Goal: Register for event/course

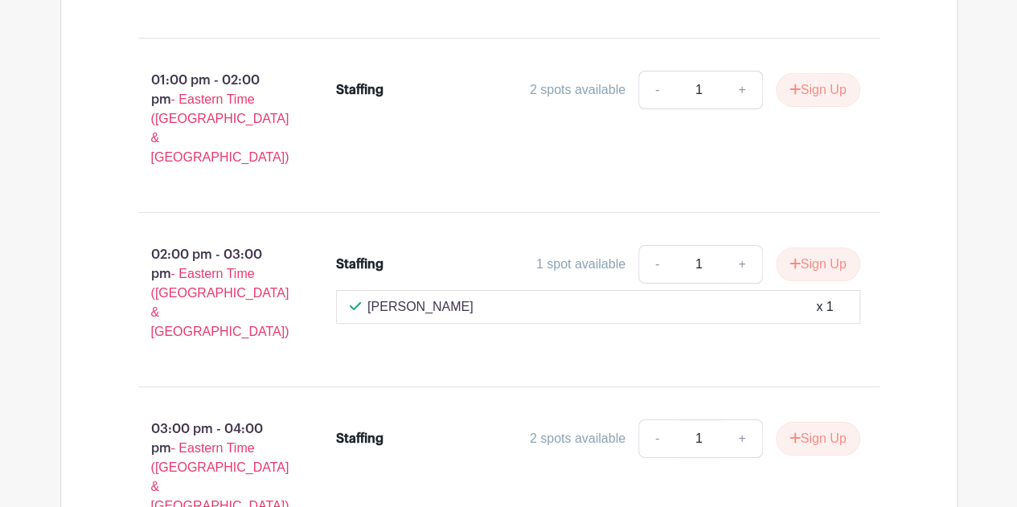
scroll to position [6028, 0]
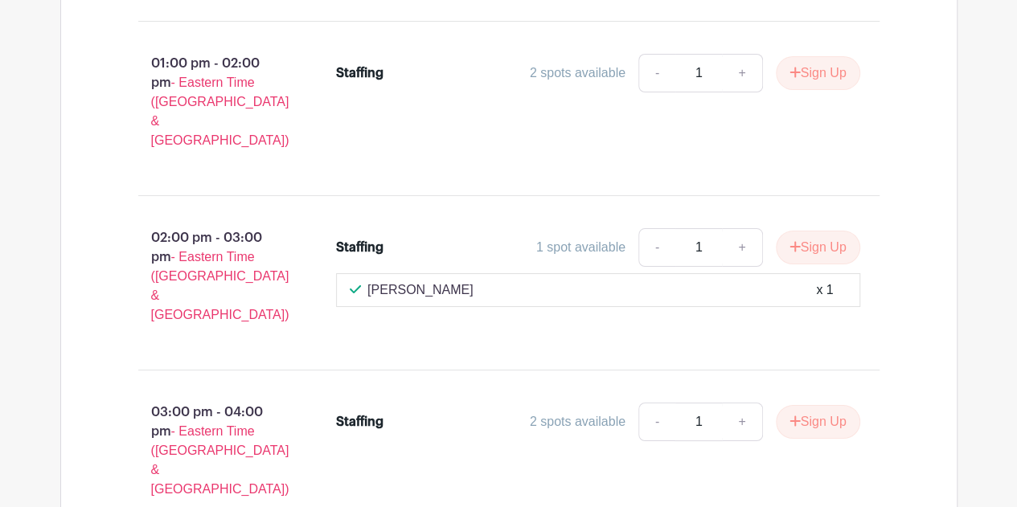
type input "1"
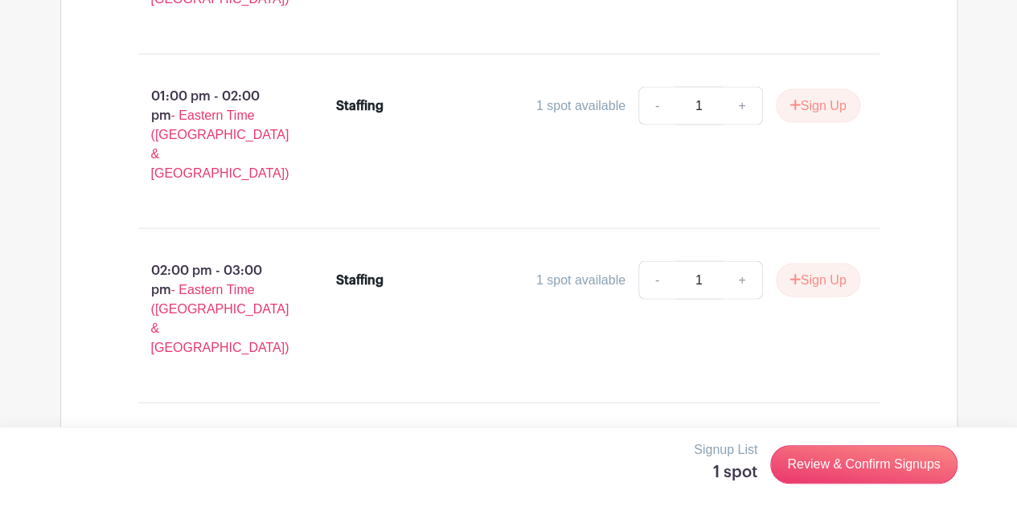
scroll to position [16877, 0]
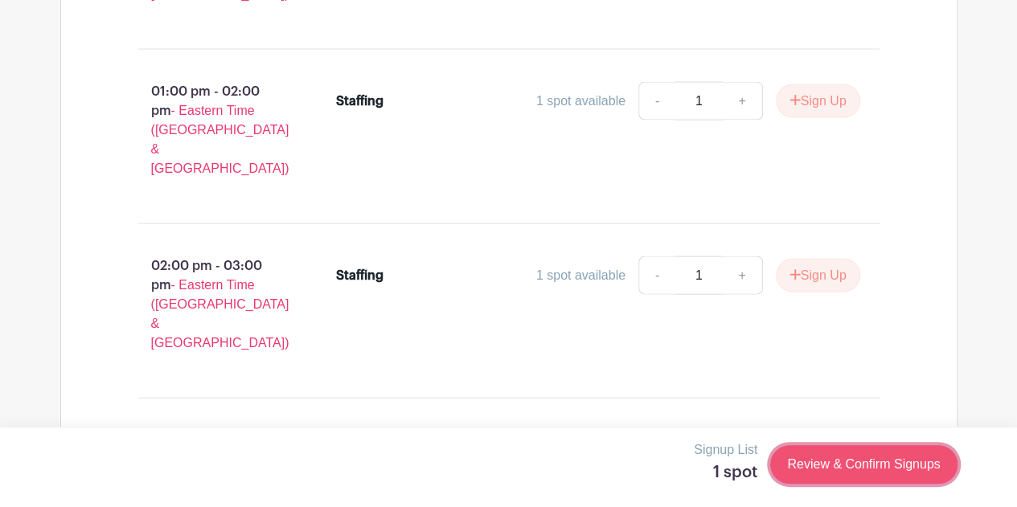
click at [790, 454] on link "Review & Confirm Signups" at bounding box center [863, 464] width 186 height 39
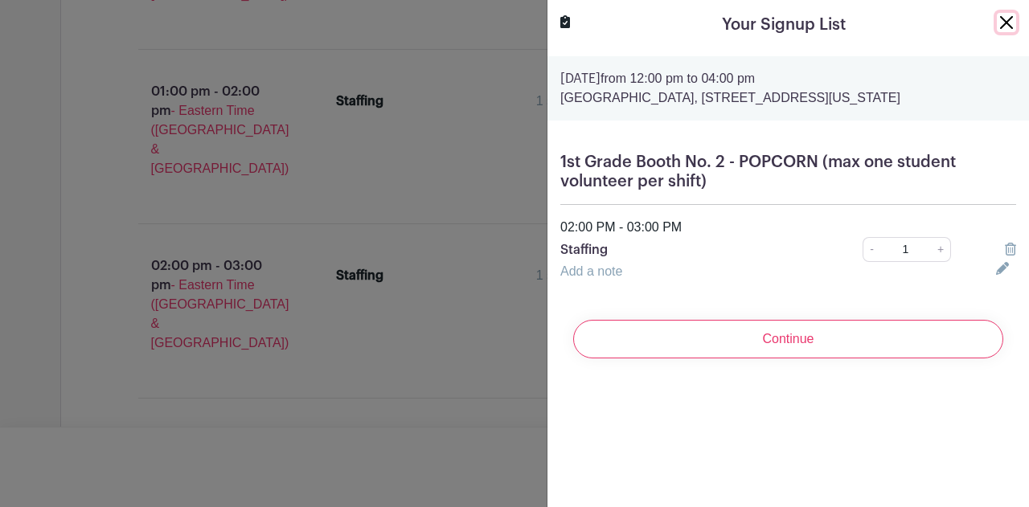
click at [997, 18] on button "Close" at bounding box center [1006, 22] width 19 height 19
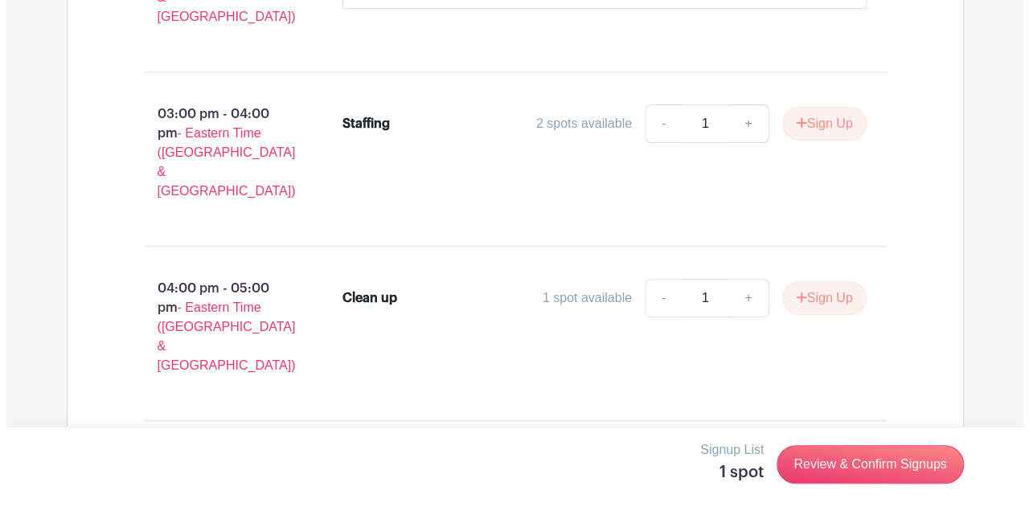
scroll to position [6349, 0]
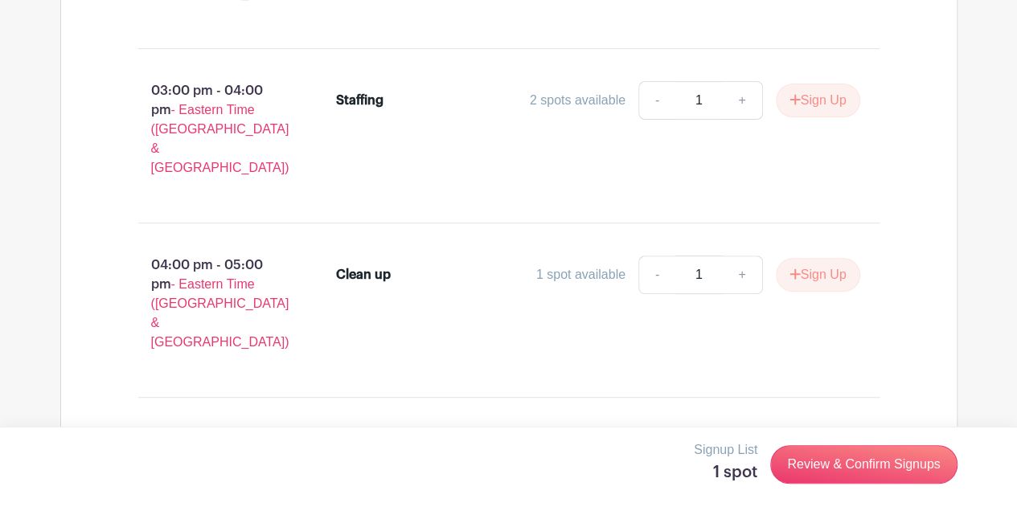
type input "1"
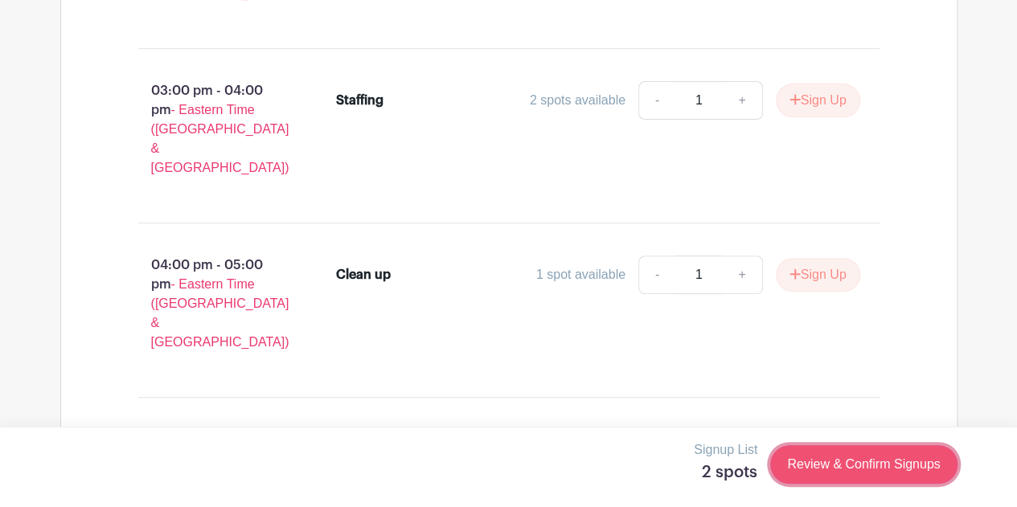
click at [905, 467] on link "Review & Confirm Signups" at bounding box center [863, 464] width 186 height 39
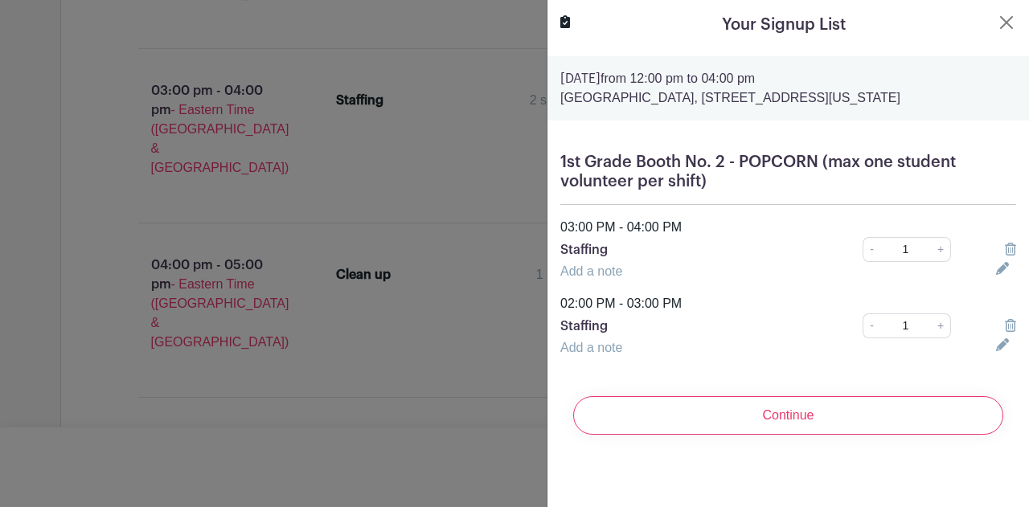
click at [1005, 332] on icon at bounding box center [1010, 325] width 11 height 13
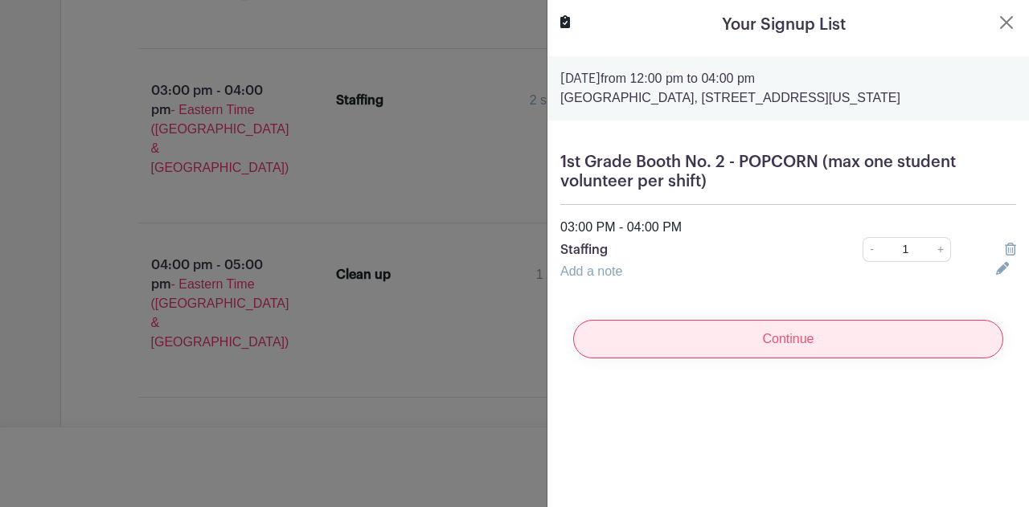
click at [808, 358] on input "Continue" at bounding box center [788, 339] width 430 height 39
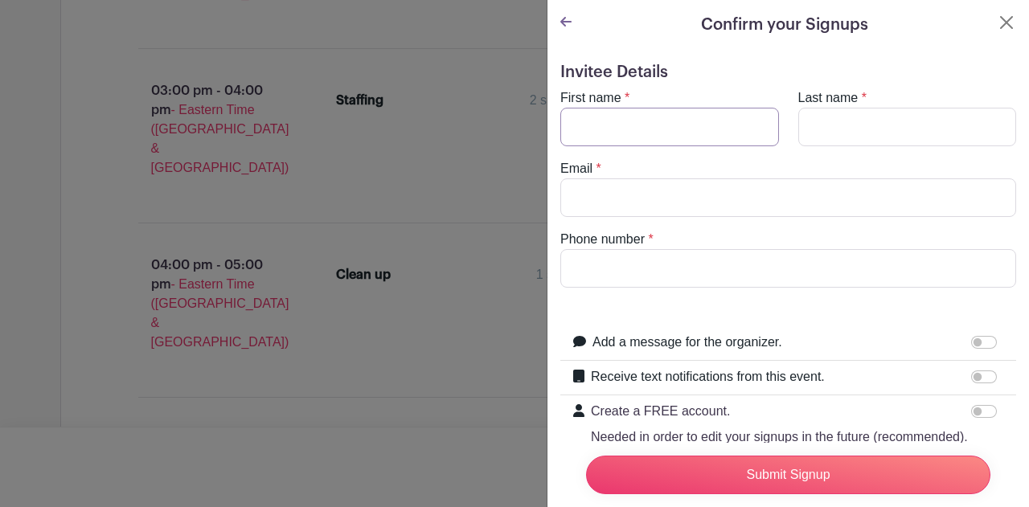
click at [659, 109] on input "First name" at bounding box center [669, 127] width 219 height 39
type input "[PERSON_NAME]"
type input "[EMAIL_ADDRESS][DOMAIN_NAME]"
type input "2036711813"
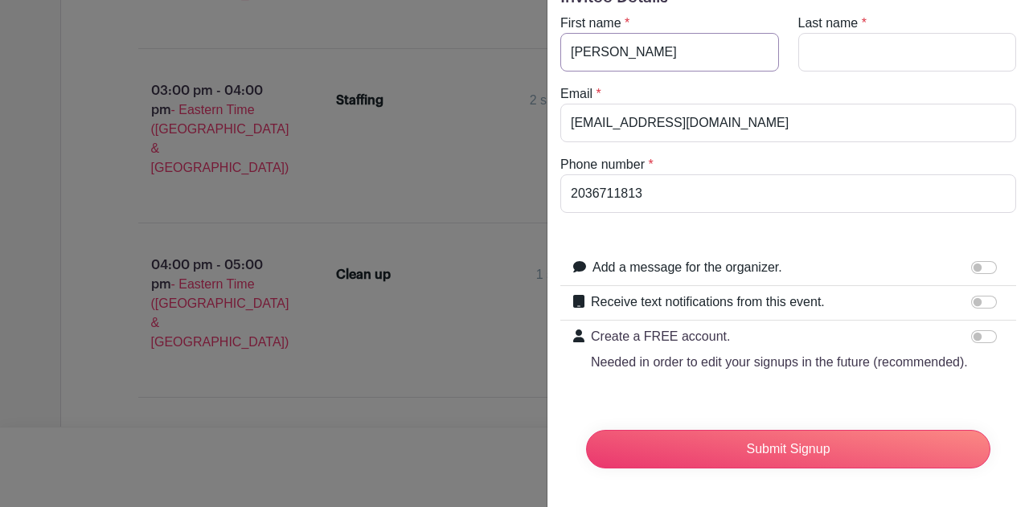
scroll to position [103, 0]
click at [747, 434] on input "Submit Signup" at bounding box center [788, 449] width 404 height 39
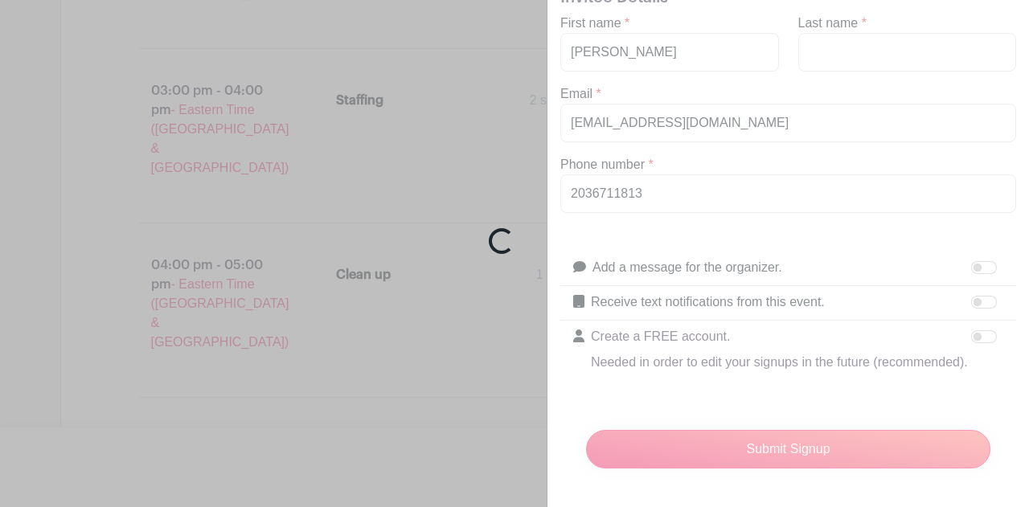
click at [822, 15] on div "Loading..." at bounding box center [514, 253] width 1029 height 507
click at [842, 86] on div "Loading..." at bounding box center [514, 253] width 1029 height 507
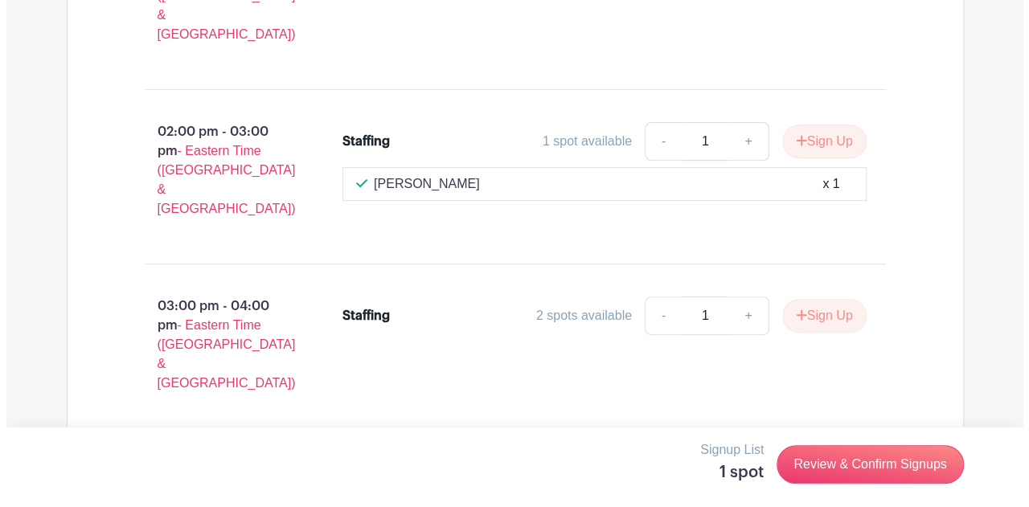
scroll to position [6434, 0]
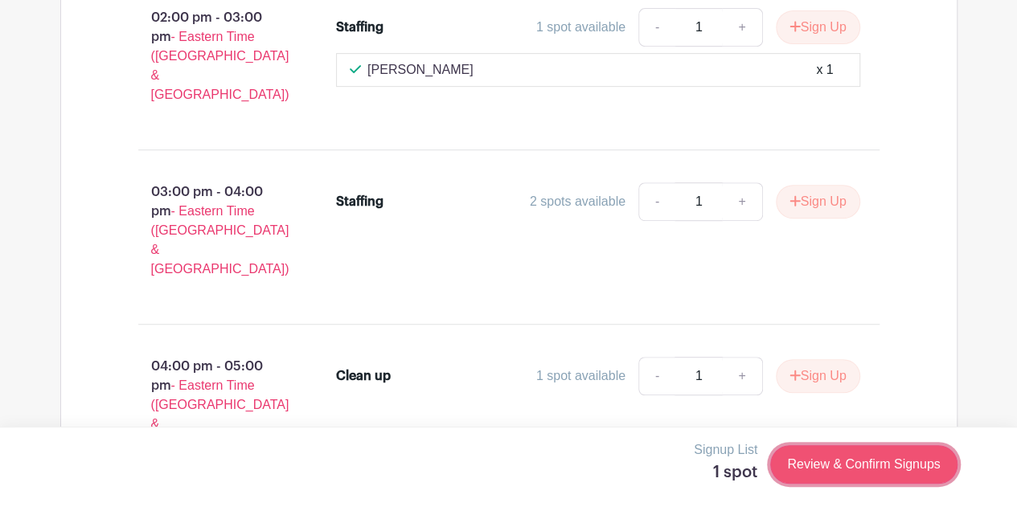
click at [857, 461] on link "Review & Confirm Signups" at bounding box center [863, 464] width 186 height 39
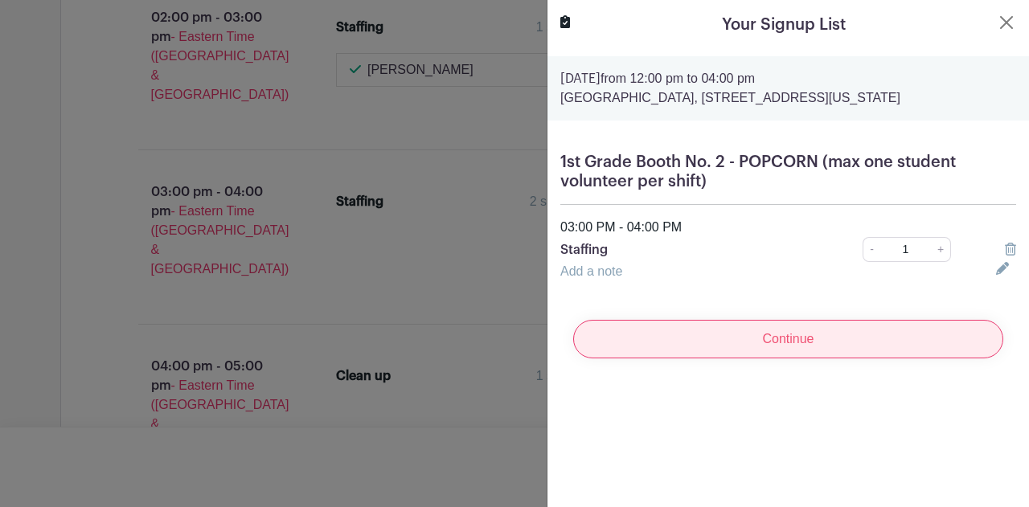
click at [812, 358] on input "Continue" at bounding box center [788, 339] width 430 height 39
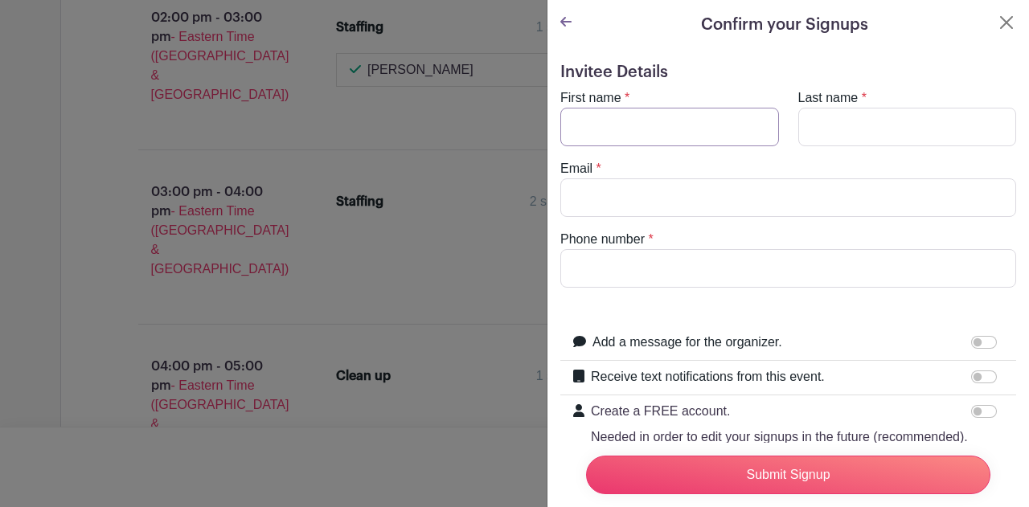
click at [708, 131] on input "First name" at bounding box center [669, 127] width 219 height 39
type input "[PERSON_NAME]"
type input "[EMAIL_ADDRESS][DOMAIN_NAME]"
type input "2036711813"
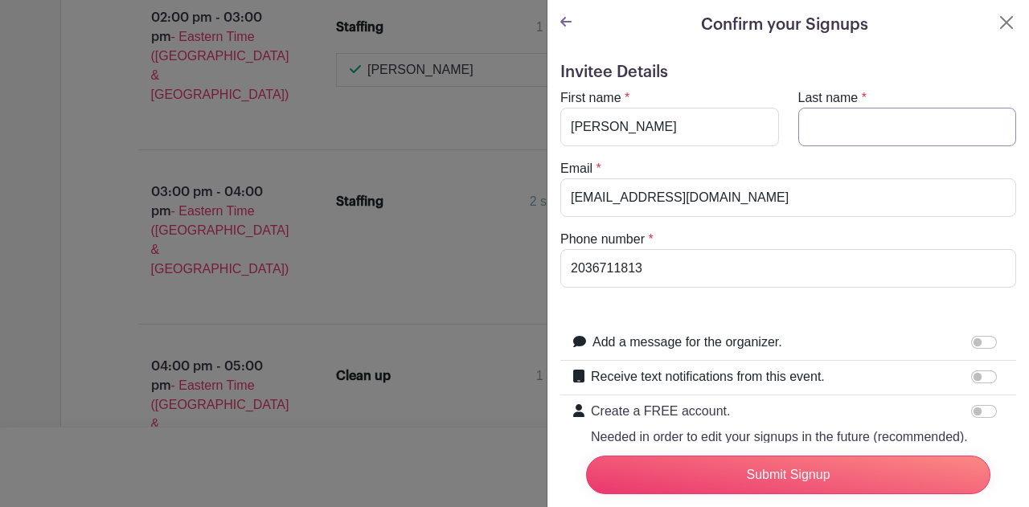
click at [841, 141] on input "Last name" at bounding box center [907, 127] width 219 height 39
type input "Kreamer"
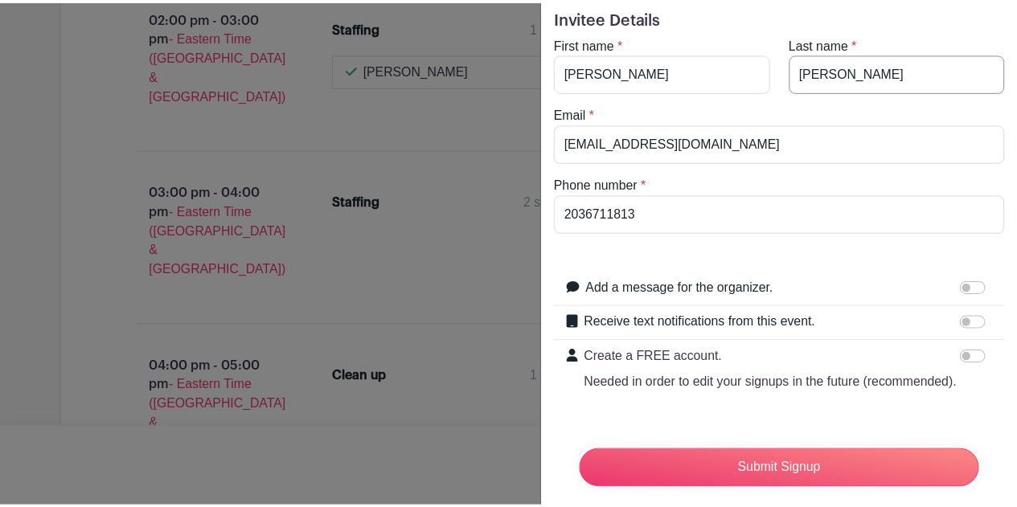
scroll to position [80, 0]
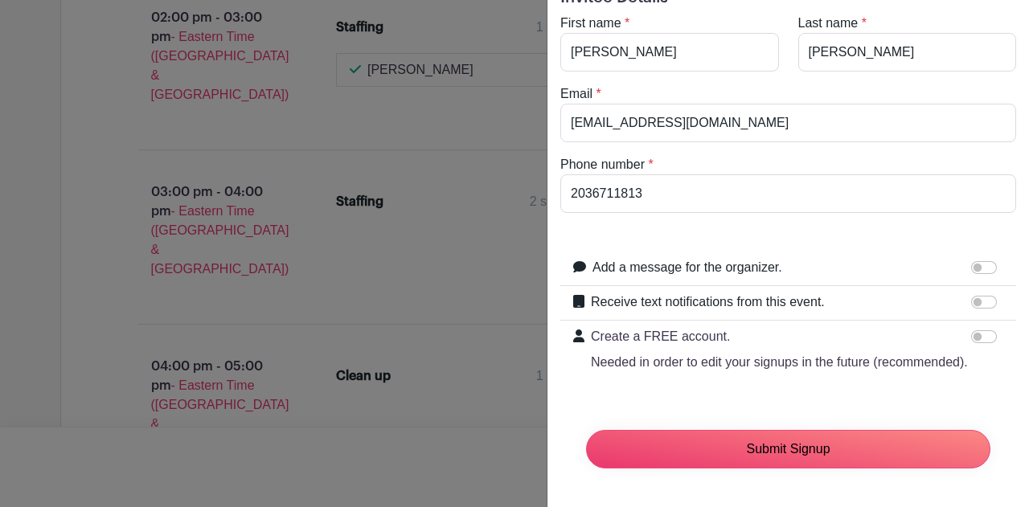
drag, startPoint x: 786, startPoint y: 462, endPoint x: 770, endPoint y: 406, distance: 58.5
click at [786, 462] on input "Submit Signup" at bounding box center [788, 449] width 404 height 39
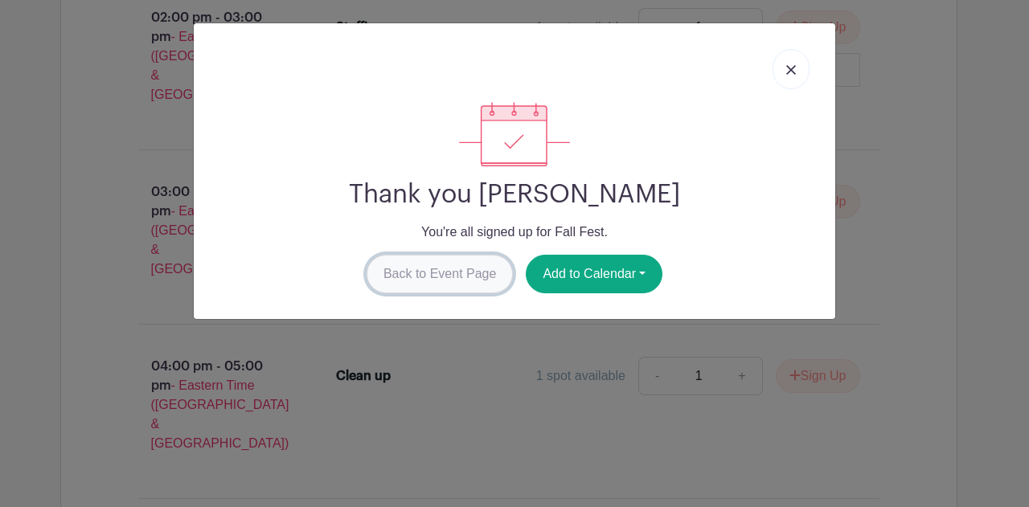
click at [480, 268] on link "Back to Event Page" at bounding box center [439, 274] width 147 height 39
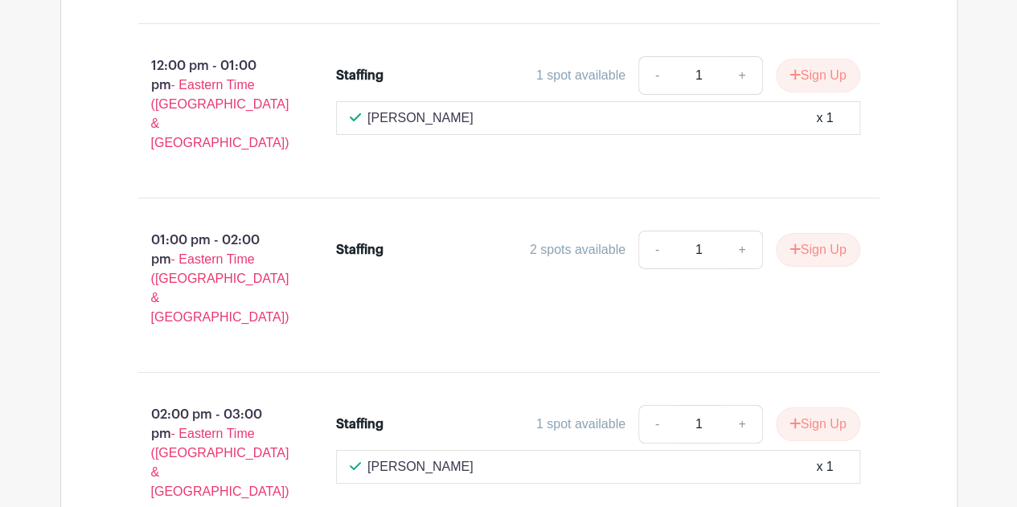
scroll to position [6032, 0]
